Goal: Information Seeking & Learning: Learn about a topic

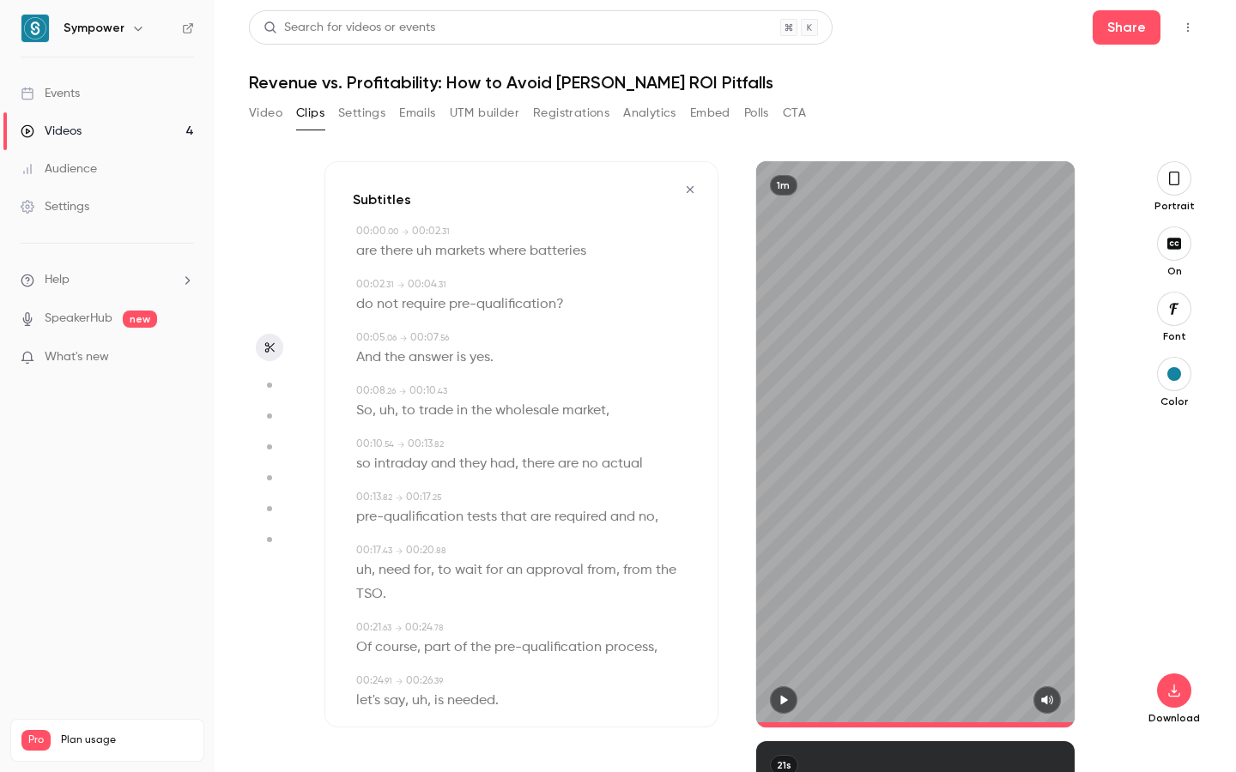
click at [783, 702] on icon "button" at bounding box center [783, 700] width 7 height 9
click at [357, 250] on span "are" at bounding box center [366, 251] width 21 height 24
click at [779, 701] on icon "button" at bounding box center [784, 700] width 14 height 12
click at [695, 189] on icon "button" at bounding box center [690, 190] width 14 height 12
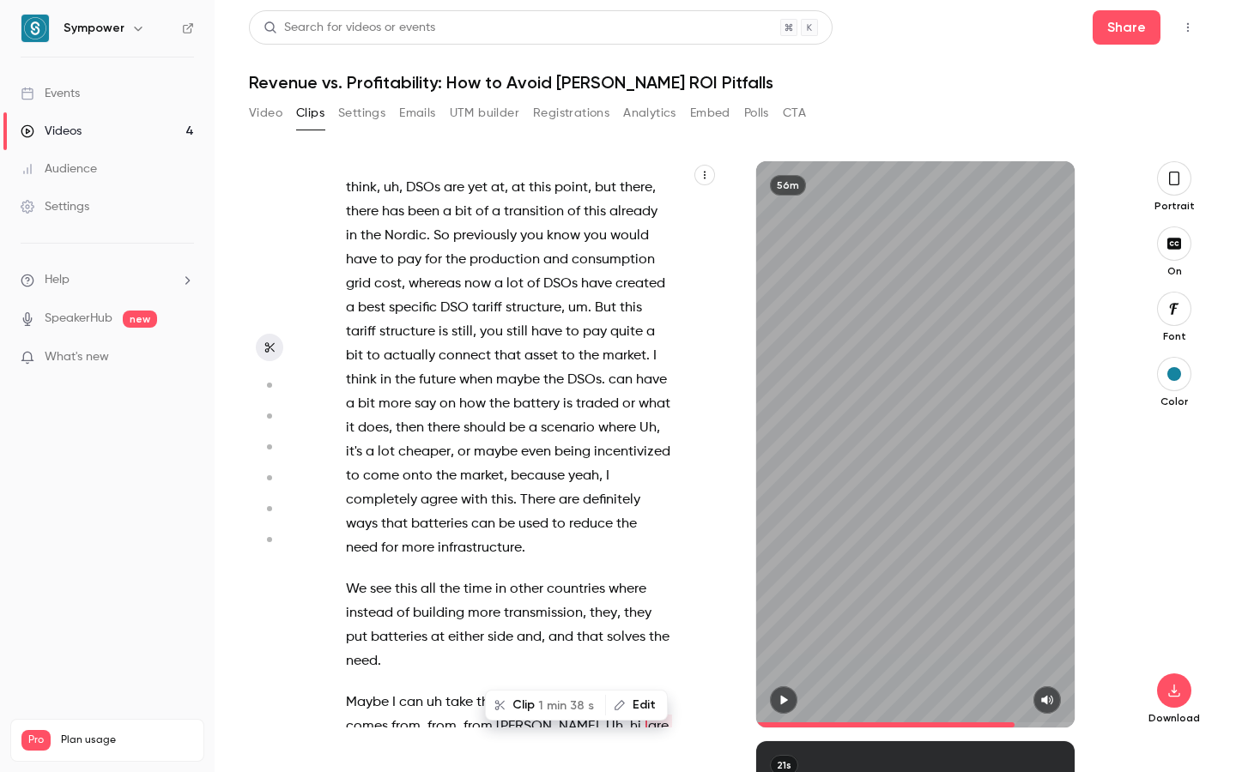
click at [630, 715] on span "hi" at bounding box center [635, 727] width 11 height 24
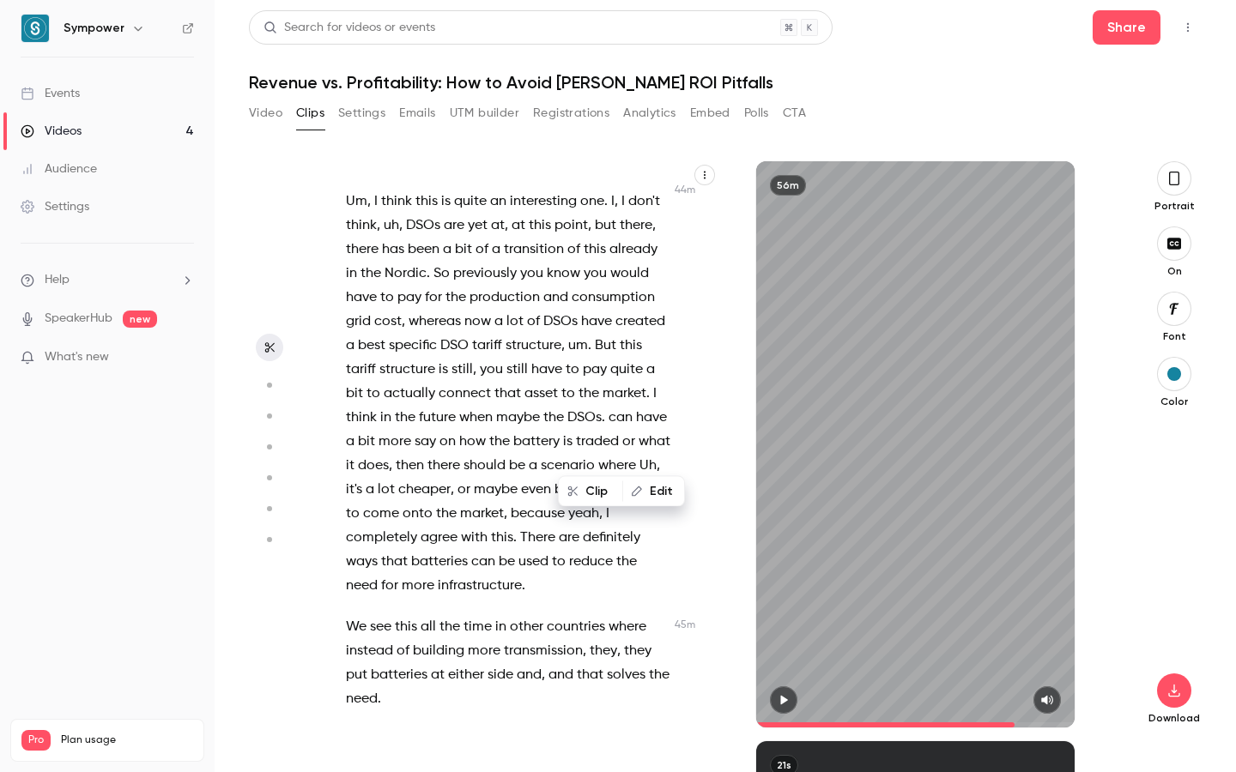
scroll to position [23222, 0]
click at [773, 709] on button "button" at bounding box center [783, 699] width 27 height 27
click at [774, 709] on button "button" at bounding box center [783, 699] width 27 height 27
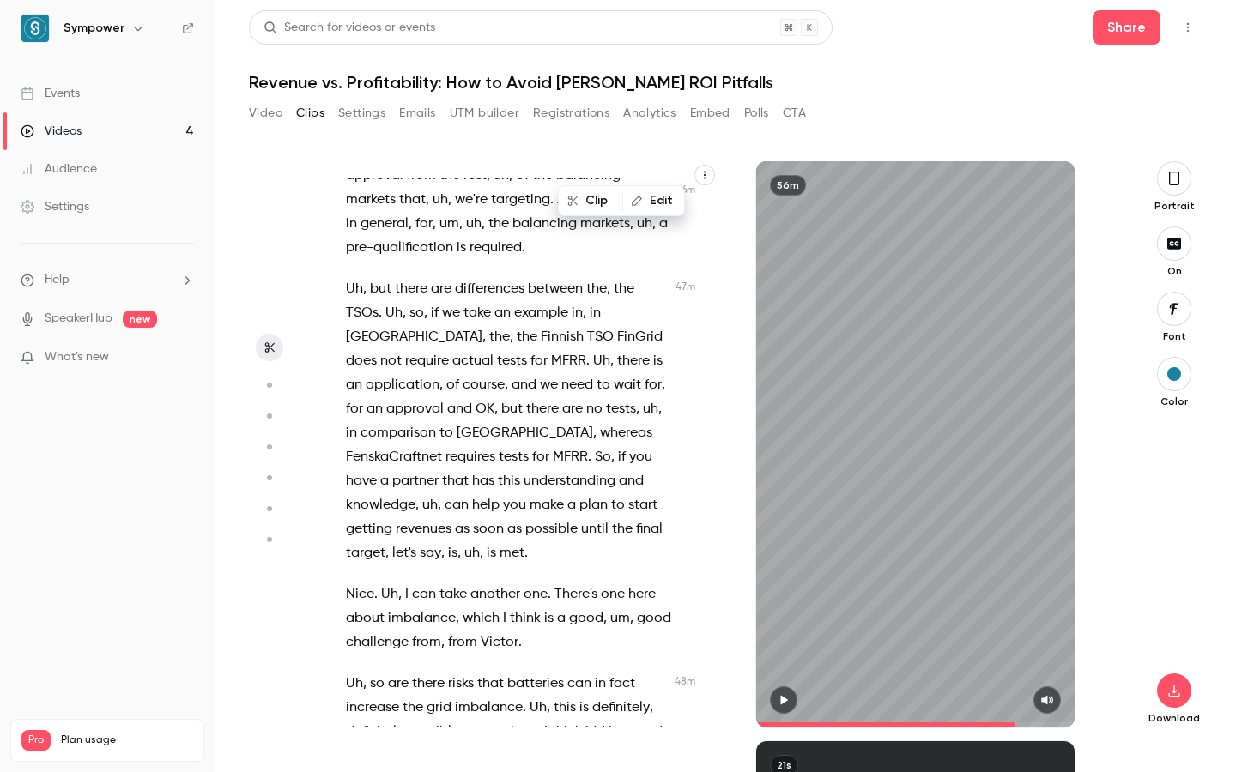
scroll to position [24214, 0]
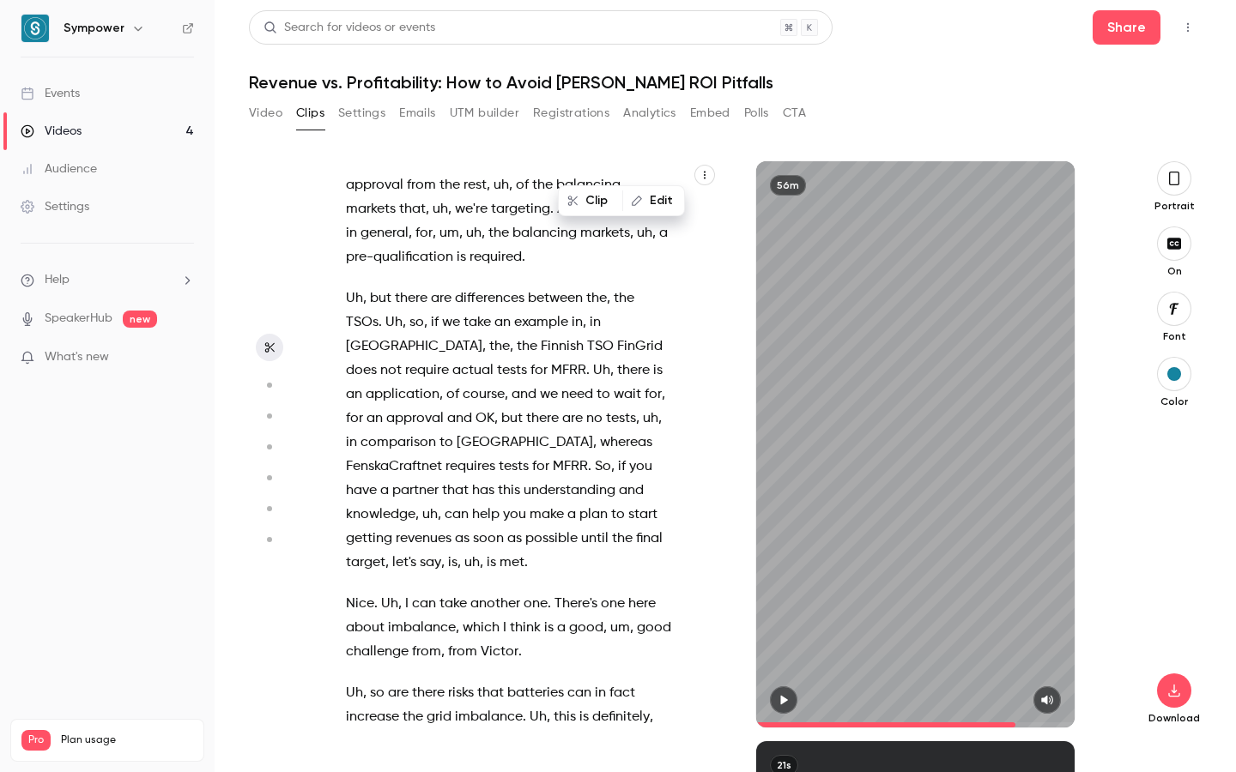
click at [486, 616] on span "which" at bounding box center [480, 628] width 37 height 24
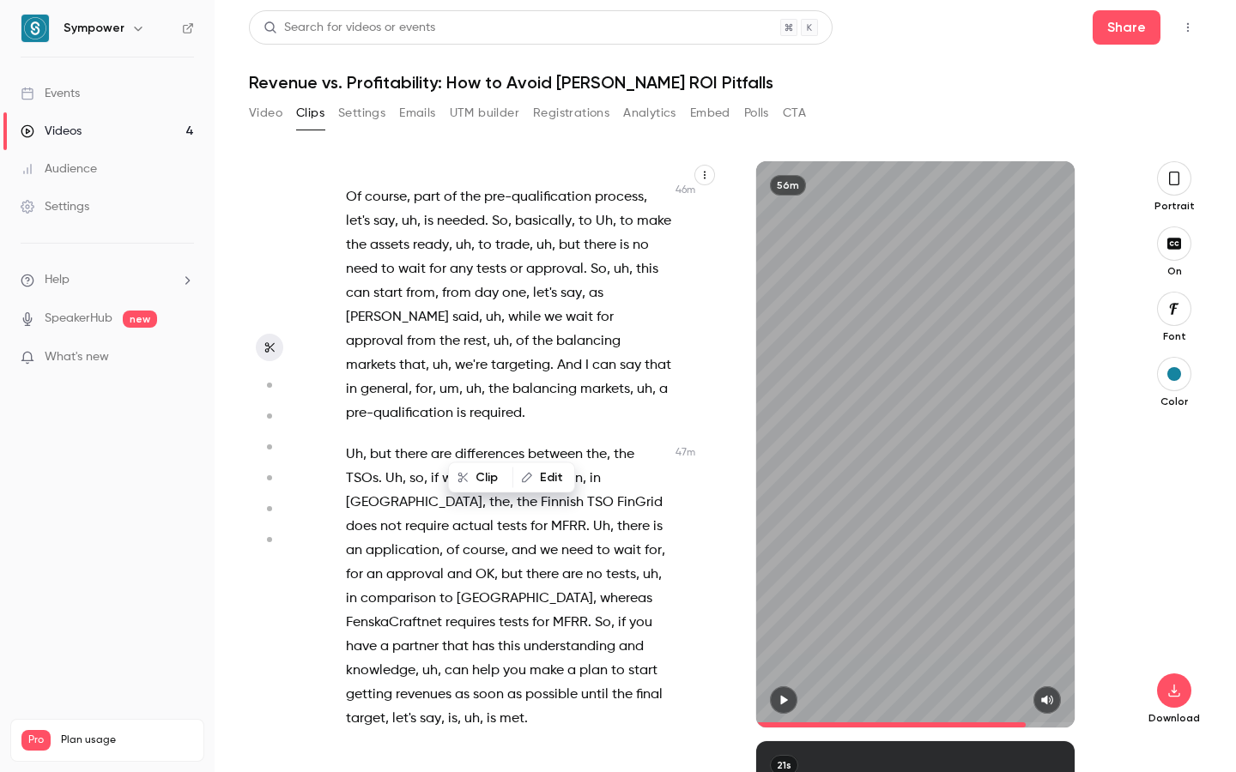
scroll to position [24053, 0]
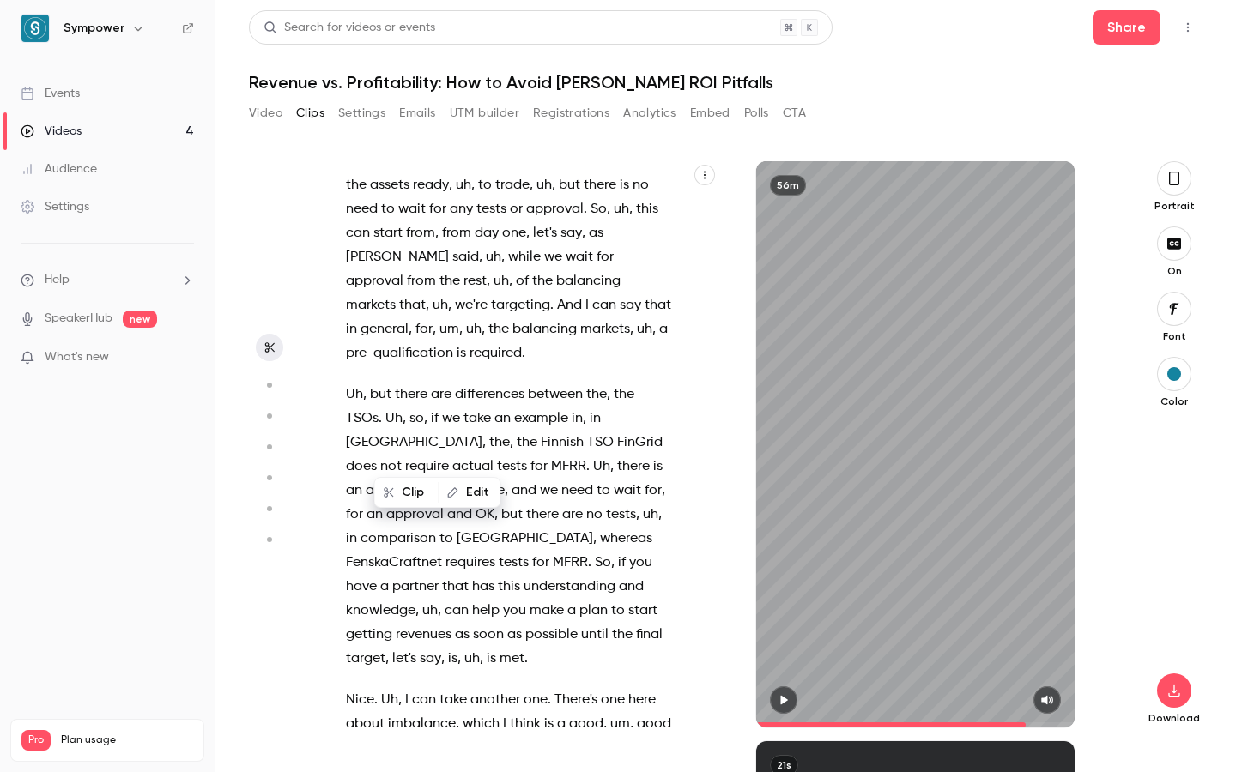
click at [781, 704] on icon "button" at bounding box center [784, 700] width 14 height 12
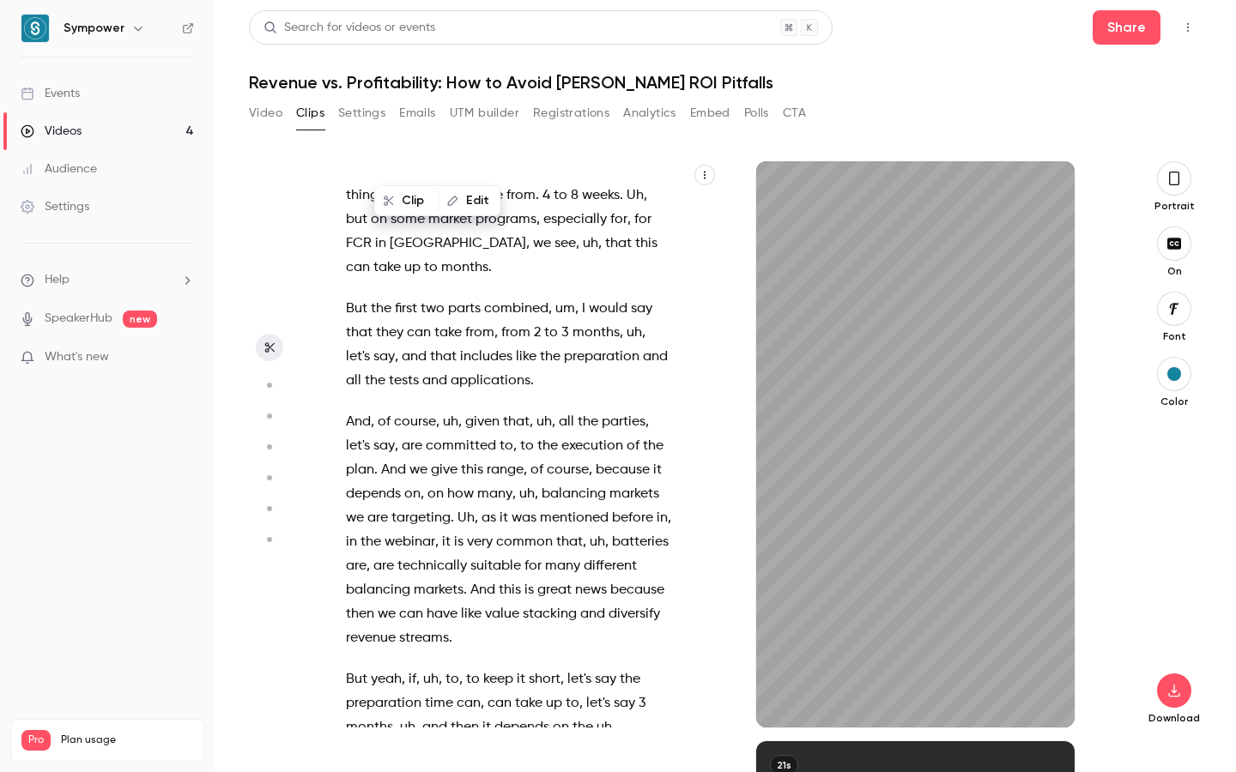
scroll to position [26534, 0]
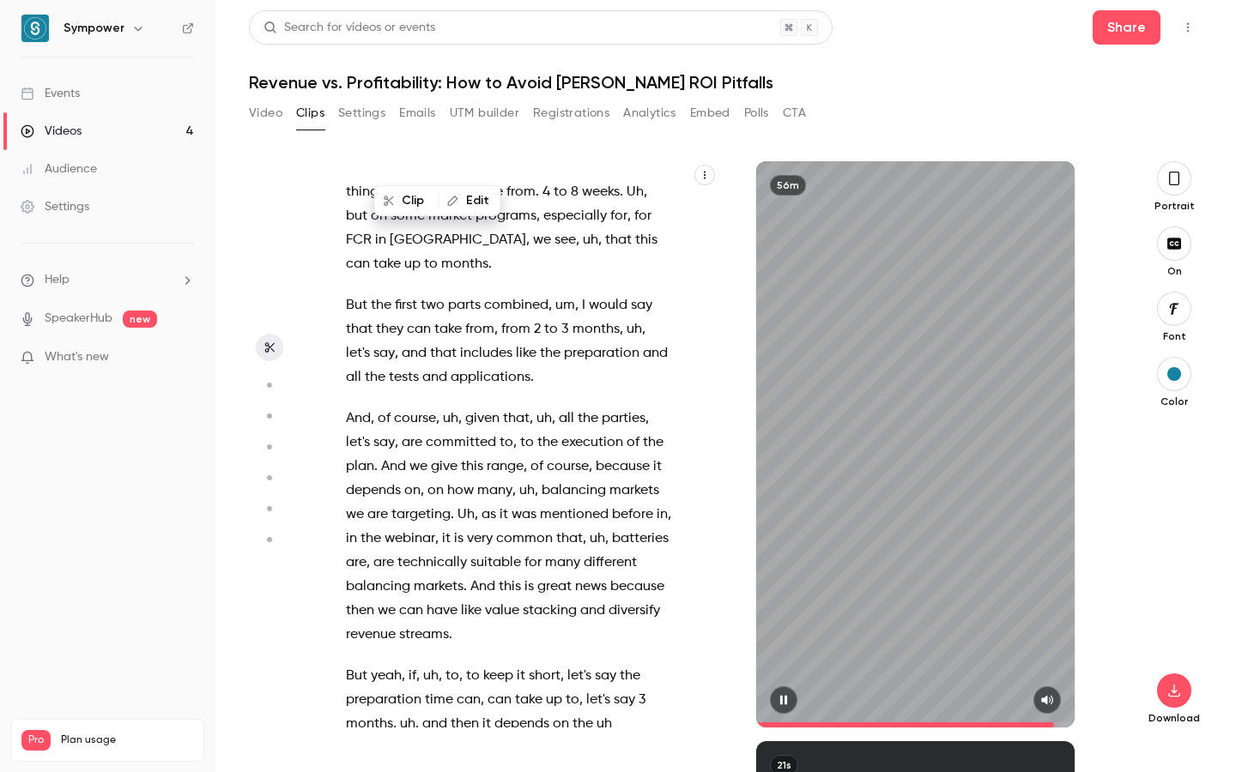
drag, startPoint x: 788, startPoint y: 698, endPoint x: 505, endPoint y: 0, distance: 752.5
click at [788, 698] on icon "button" at bounding box center [784, 700] width 14 height 12
type input "******"
